Goal: Check status: Check status

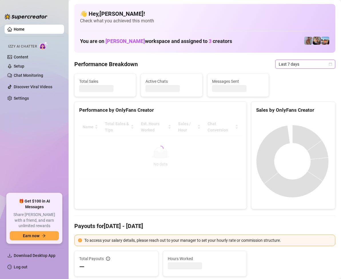
click at [329, 66] on icon "calendar" at bounding box center [330, 63] width 3 height 3
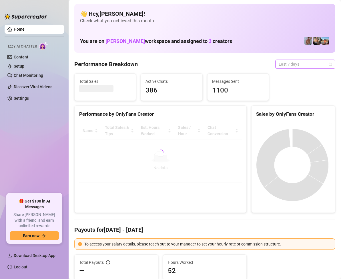
click at [329, 64] on icon "calendar" at bounding box center [330, 63] width 3 height 3
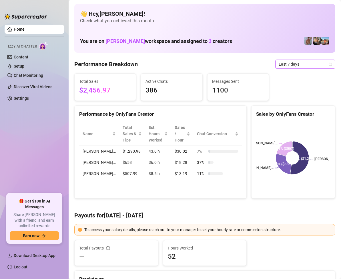
click at [329, 63] on icon "calendar" at bounding box center [330, 63] width 3 height 3
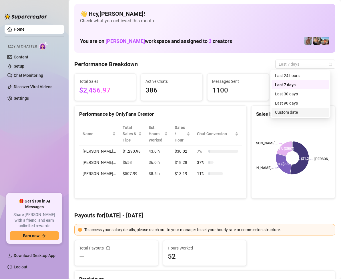
click at [294, 110] on div "Custom date" at bounding box center [300, 112] width 51 height 6
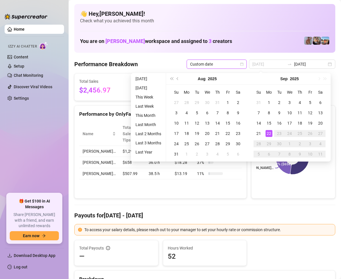
type input "2025-09-22"
click at [270, 132] on div "22" at bounding box center [269, 133] width 7 height 7
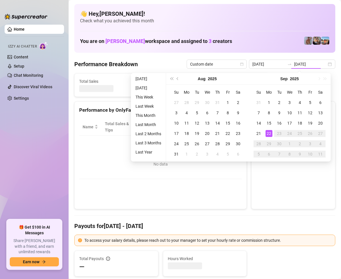
type input "2025-09-22"
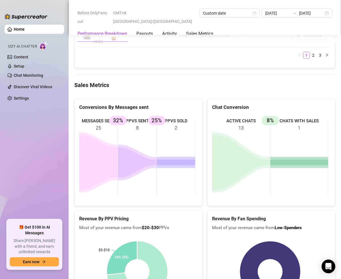
scroll to position [658, 0]
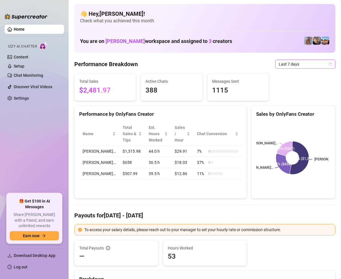
click at [329, 65] on icon "calendar" at bounding box center [330, 63] width 3 height 3
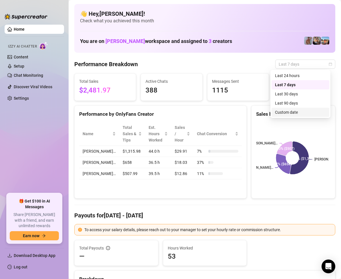
click at [294, 112] on div "Custom date" at bounding box center [300, 112] width 51 height 6
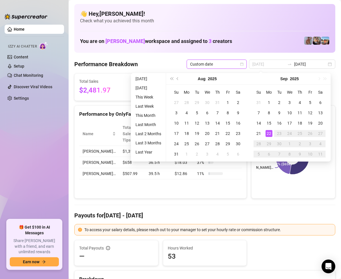
type input "2025-09-22"
click at [270, 132] on div "22" at bounding box center [269, 133] width 7 height 7
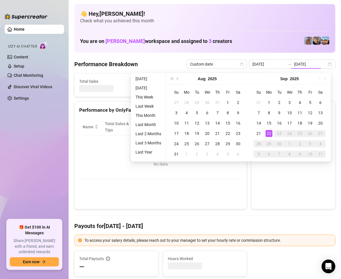
type input "2025-09-22"
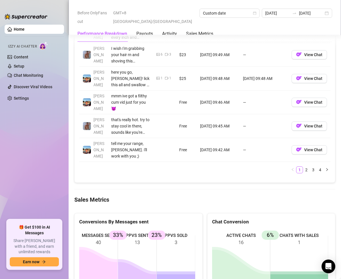
scroll to position [744, 0]
